Goal: Contribute content

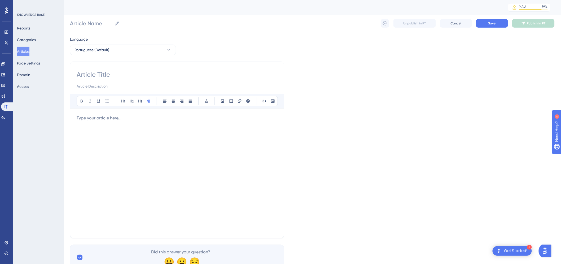
click at [417, 105] on div "Language Portuguese (Default) Bold Italic Underline Bullet Point Heading 1 Head…" at bounding box center [312, 153] width 485 height 234
click at [28, 51] on button "Articles" at bounding box center [23, 52] width 12 height 10
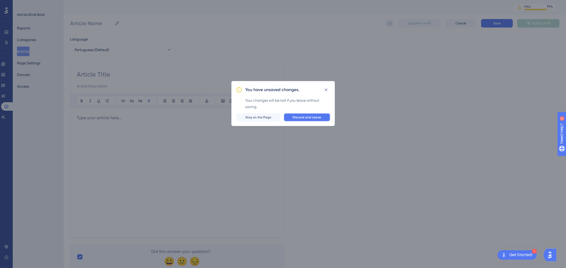
click at [306, 119] on span "Discard and Leave" at bounding box center [307, 117] width 29 height 4
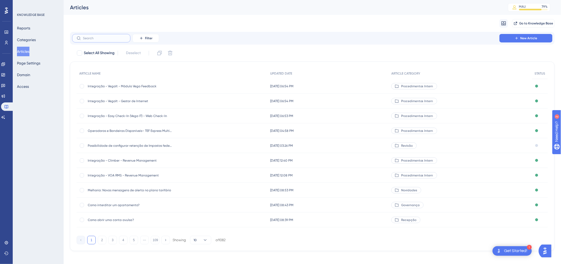
click at [97, 38] on input "text" at bounding box center [104, 38] width 43 height 4
paste input "Agenda de Treinamentos ao vivo"
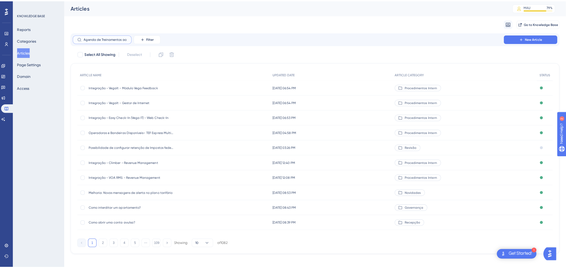
scroll to position [0, 5]
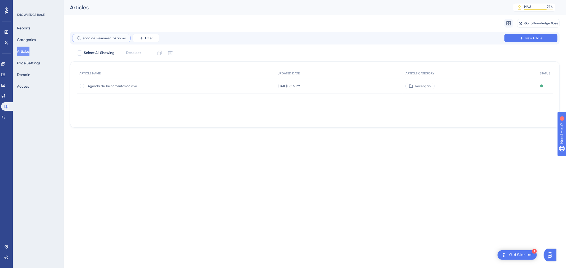
type input "Agenda de Treinamentos ao vivo"
drag, startPoint x: 101, startPoint y: 81, endPoint x: 176, endPoint y: 72, distance: 75.6
click at [101, 82] on div "Agenda de Treinamentos ao vivo Agenda de Treinamentos ao vivo" at bounding box center [130, 86] width 85 height 15
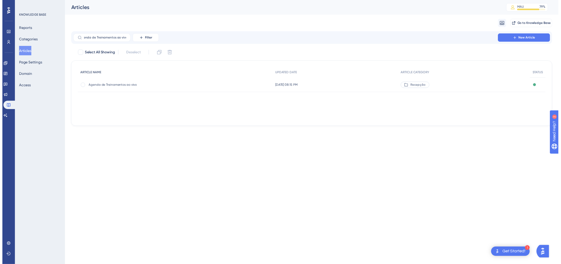
scroll to position [0, 0]
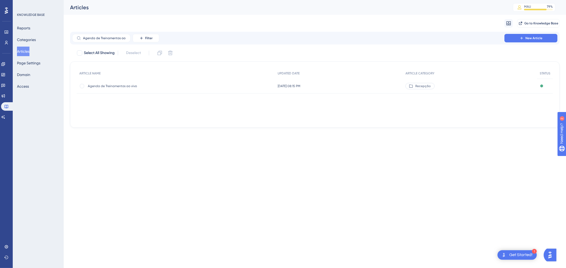
click at [134, 87] on span "Agenda de Treinamentos ao vivo" at bounding box center [130, 86] width 85 height 4
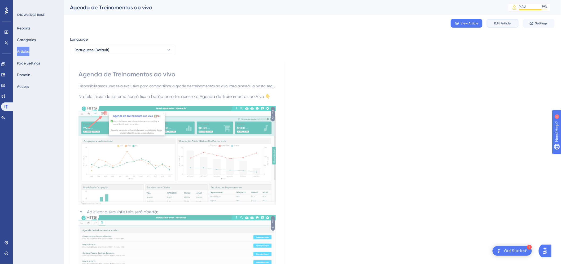
click at [495, 25] on span "Edit Article" at bounding box center [503, 23] width 16 height 4
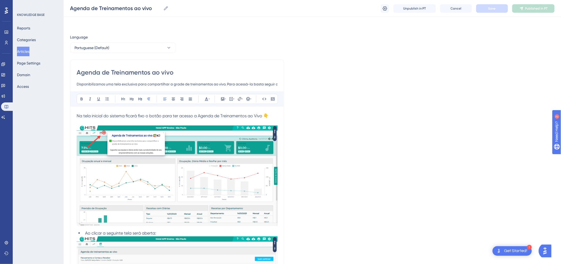
scroll to position [189, 0]
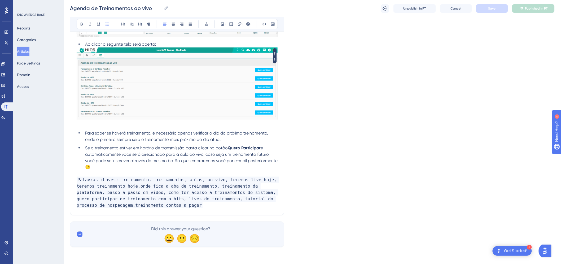
click at [138, 164] on li "Se o treinamento estiver em horário de transmissão basta clicar no botão Quero …" at bounding box center [180, 157] width 195 height 25
click at [248, 137] on li "Para saber se haverá treinamento, é necessário apenas verificar o dia do próxim…" at bounding box center [180, 136] width 195 height 13
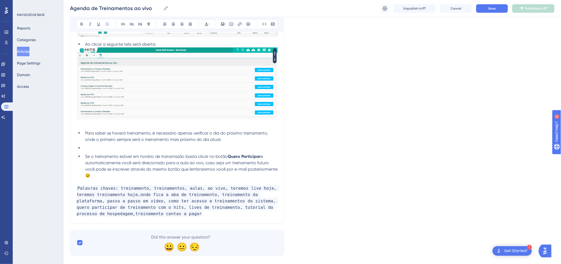
click at [104, 141] on span "Para saber se haverá treinamento, é necessário apenas verificar o dia do próxim…" at bounding box center [177, 136] width 184 height 11
click at [101, 149] on li at bounding box center [180, 148] width 195 height 6
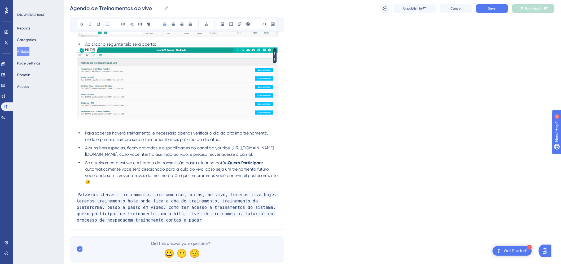
drag, startPoint x: 121, startPoint y: 161, endPoint x: 82, endPoint y: 150, distance: 40.0
click at [82, 150] on ul "Para saber se haverá treinamento, é necessário apenas verificar o dia do próxim…" at bounding box center [177, 157] width 201 height 55
copy span "Alguns lives especias, ficam gravadas e dispobilidades no canal do youtibe, [UR…"
click at [129, 155] on span "Alguns lives especias, ficam gravadas e dispobilidades no canal do youtibe, [UR…" at bounding box center [179, 150] width 189 height 11
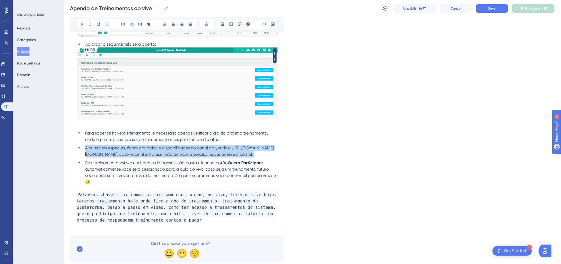
click at [129, 155] on span "Alguns lives especias, ficam gravadas e dispobilidades no canal do youtibe, [UR…" at bounding box center [179, 150] width 189 height 11
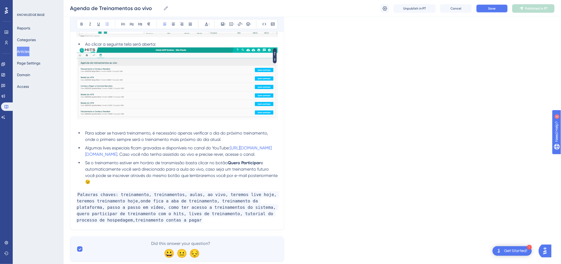
click at [492, 8] on span "Save" at bounding box center [492, 8] width 7 height 4
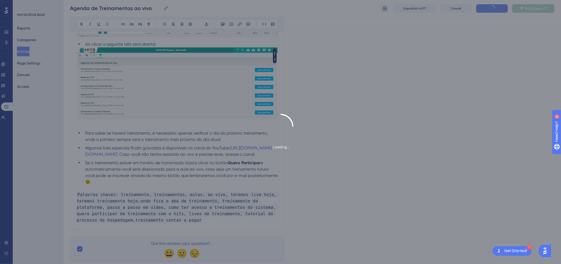
click at [494, 8] on div "Loading..." at bounding box center [280, 132] width 561 height 264
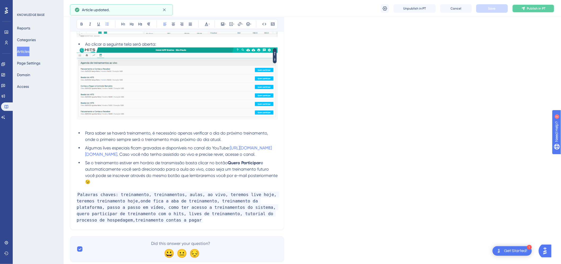
click at [529, 8] on span "Publish in PT" at bounding box center [536, 8] width 19 height 4
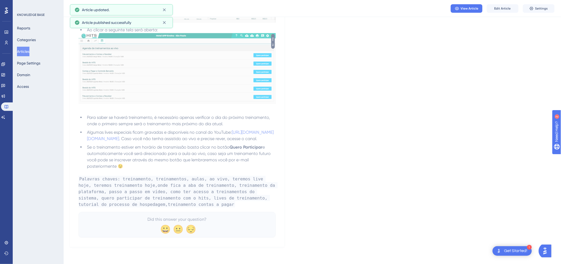
scroll to position [186, 0]
